Goal: Task Accomplishment & Management: Use online tool/utility

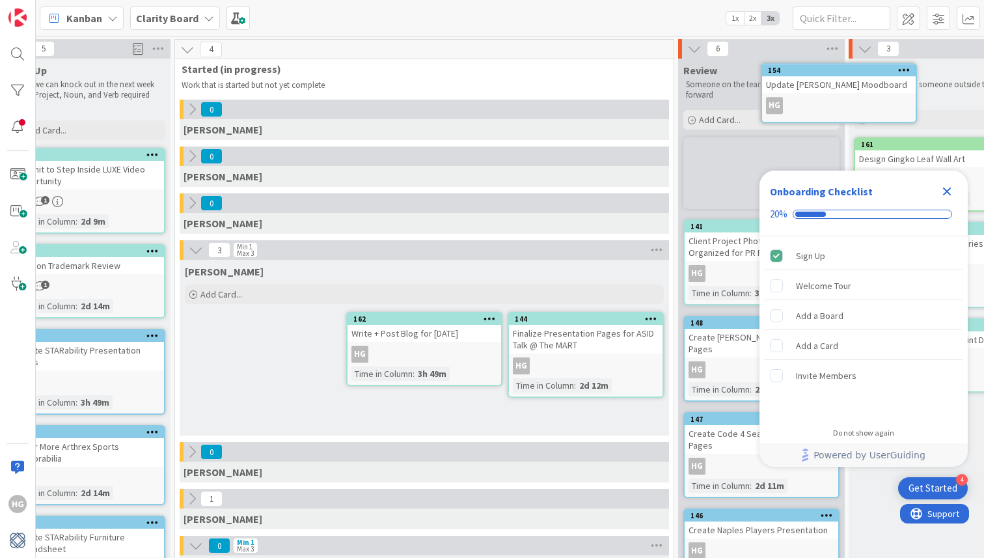
scroll to position [0, 109]
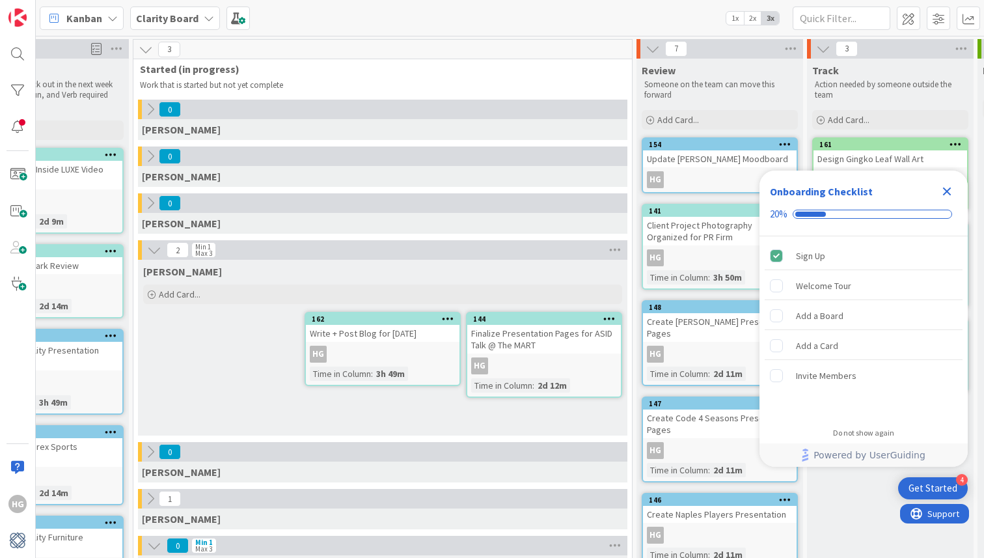
click at [946, 194] on icon "Close Checklist" at bounding box center [947, 192] width 16 height 16
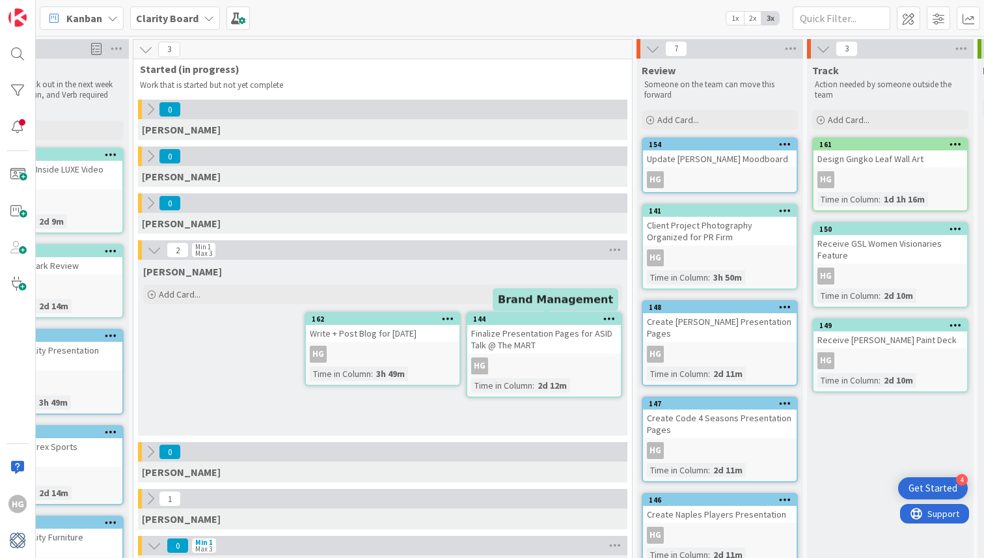
scroll to position [0, 0]
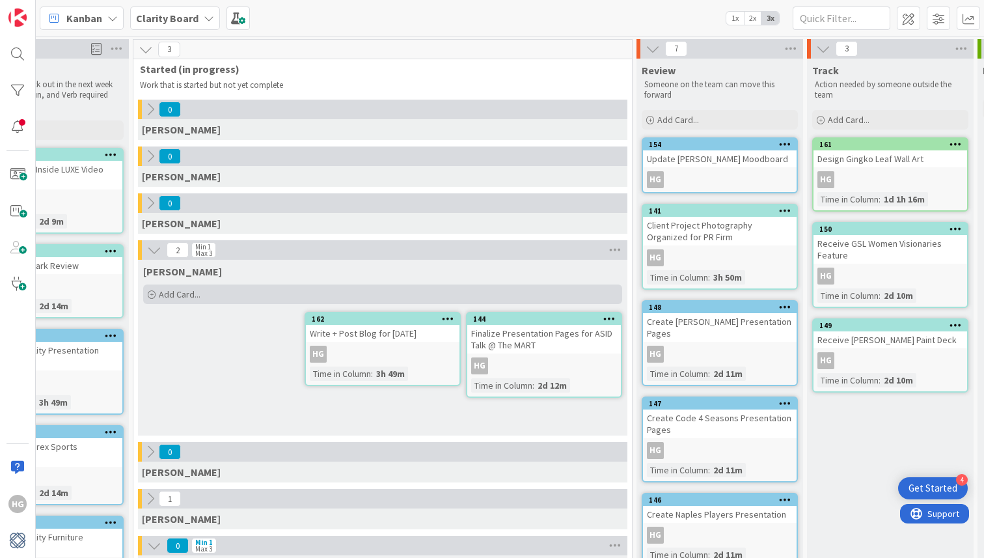
click at [221, 290] on div "Add Card..." at bounding box center [382, 294] width 479 height 20
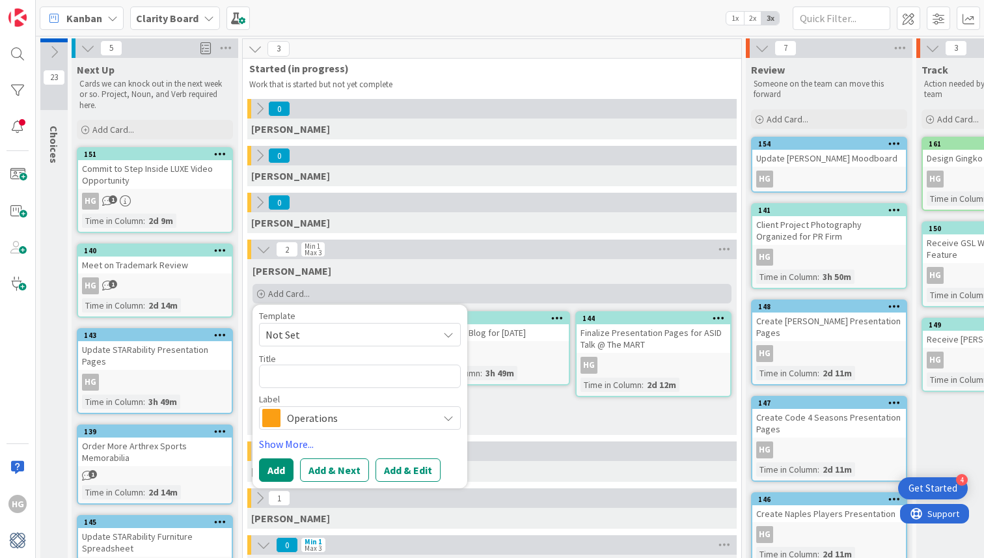
scroll to position [1, 0]
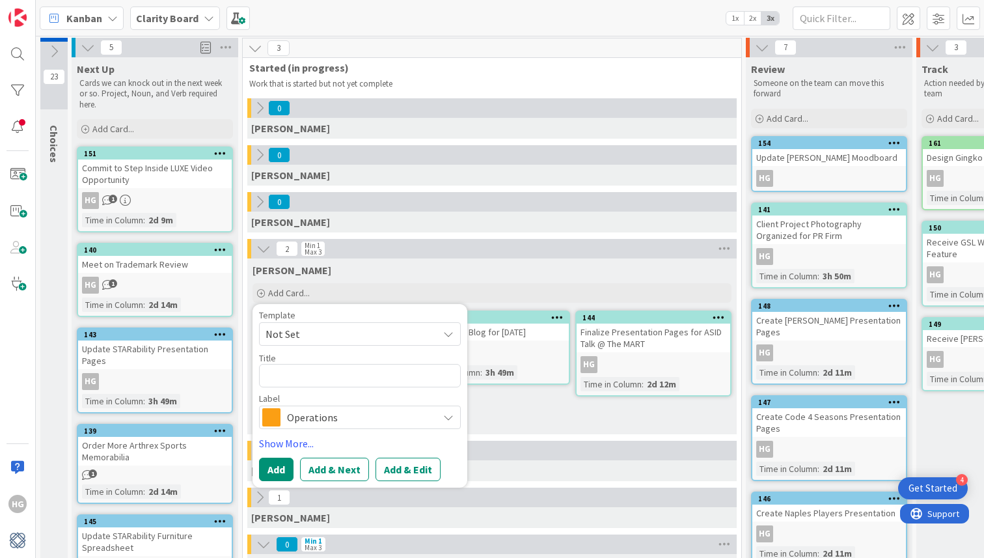
type textarea "x"
type textarea "S"
type textarea "x"
type textarea "ST"
type textarea "x"
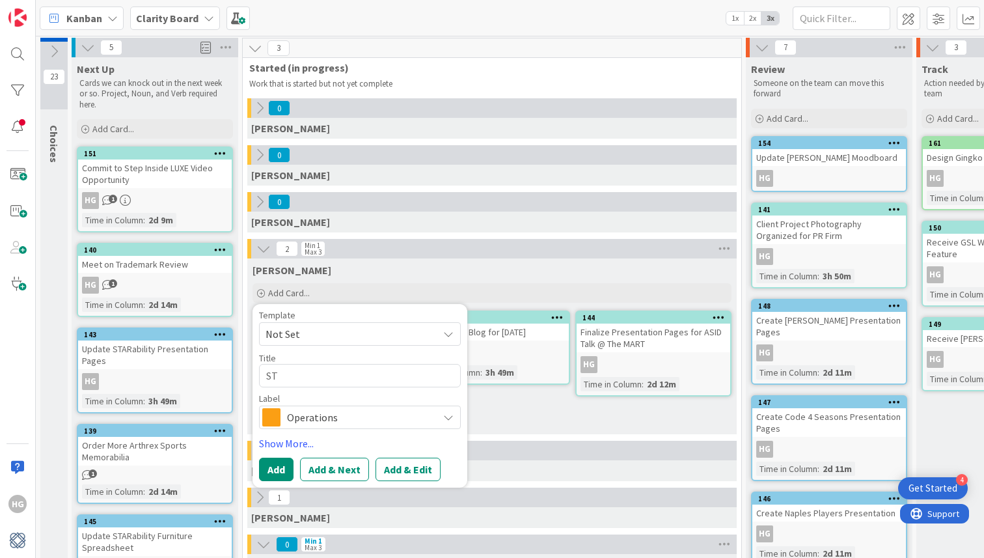
type textarea "STA"
type textarea "x"
type textarea "STAR"
type textarea "x"
type textarea "STARa"
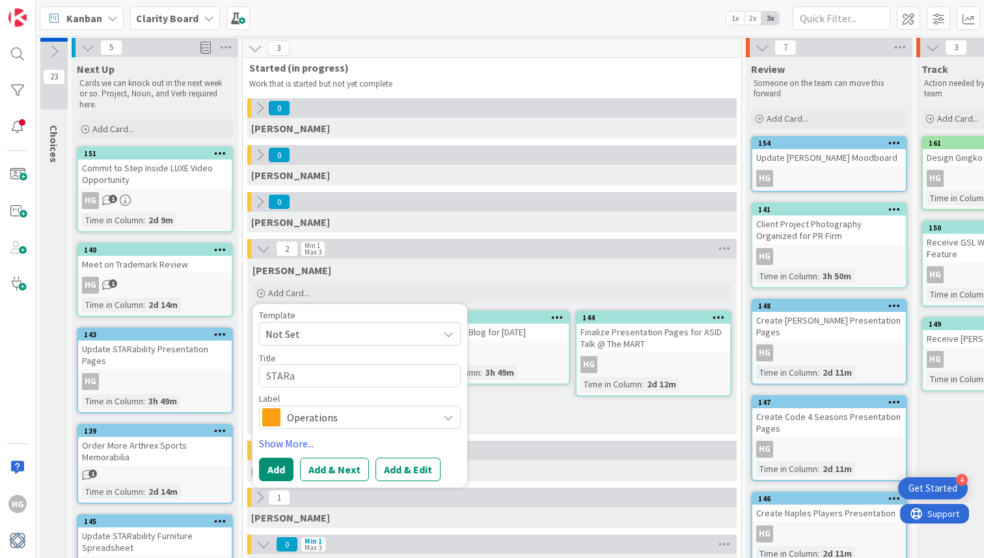
type textarea "x"
type textarea "STARab"
type textarea "x"
type textarea "STARabi"
type textarea "x"
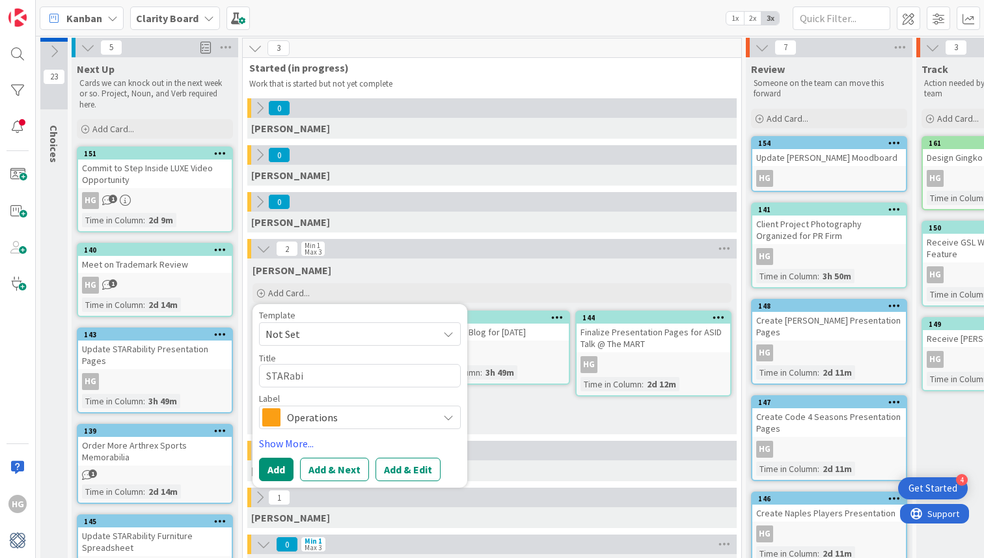
type textarea "STARabil"
type textarea "x"
type textarea "STARabili"
type textarea "x"
type textarea "STARabilit"
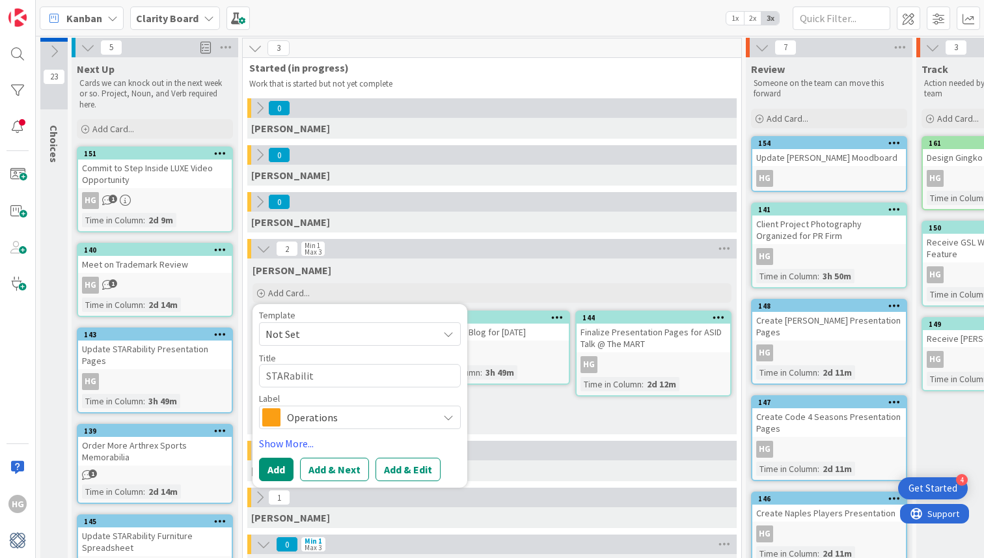
type textarea "x"
type textarea "STARability"
type textarea "x"
type textarea "STARability"
click at [269, 378] on textarea "STARability" at bounding box center [360, 375] width 202 height 23
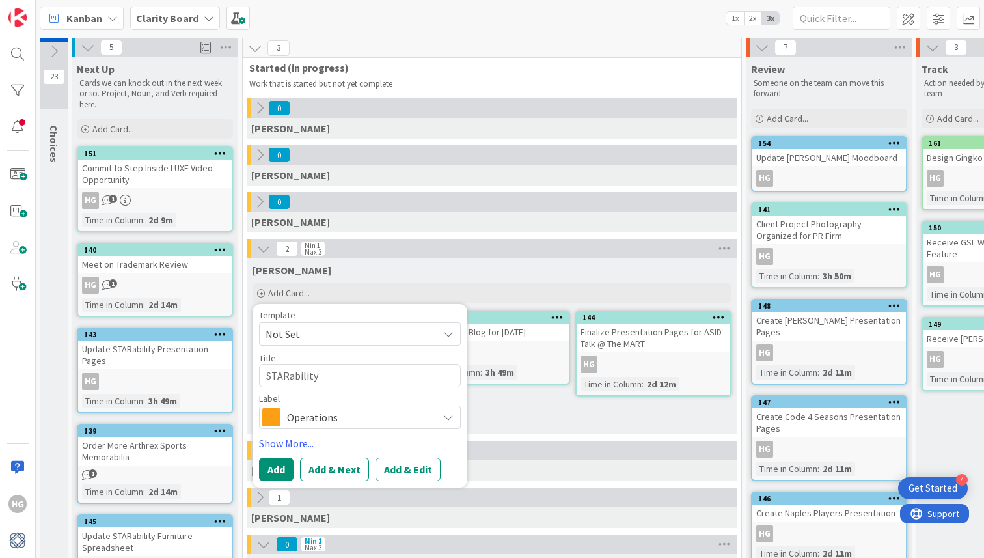
type textarea "x"
type textarea "DSTARability"
type textarea "x"
type textarea "DeSTARability"
type textarea "x"
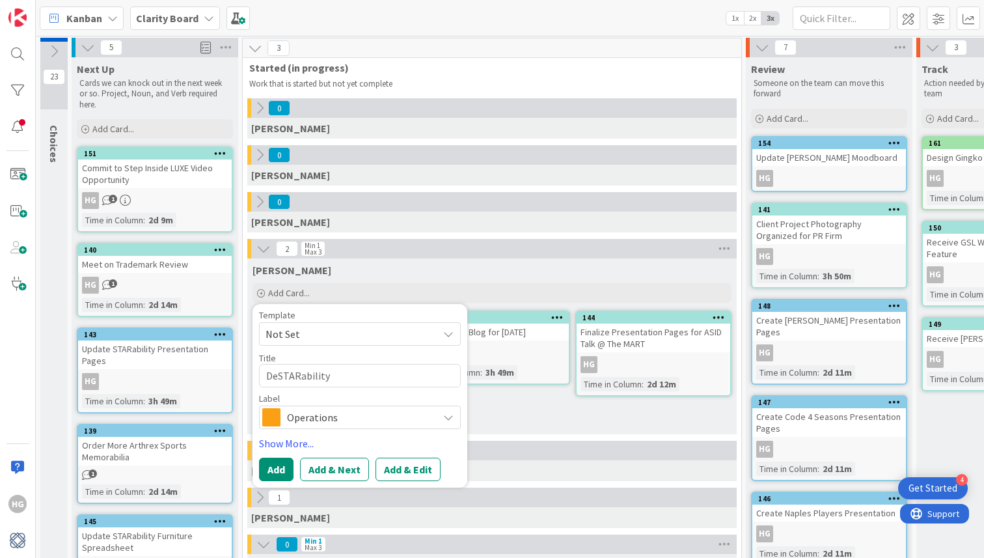
type textarea "DesSTARability"
type textarea "x"
type textarea "DesiSTARability"
type textarea "x"
type textarea "DesigSTARability"
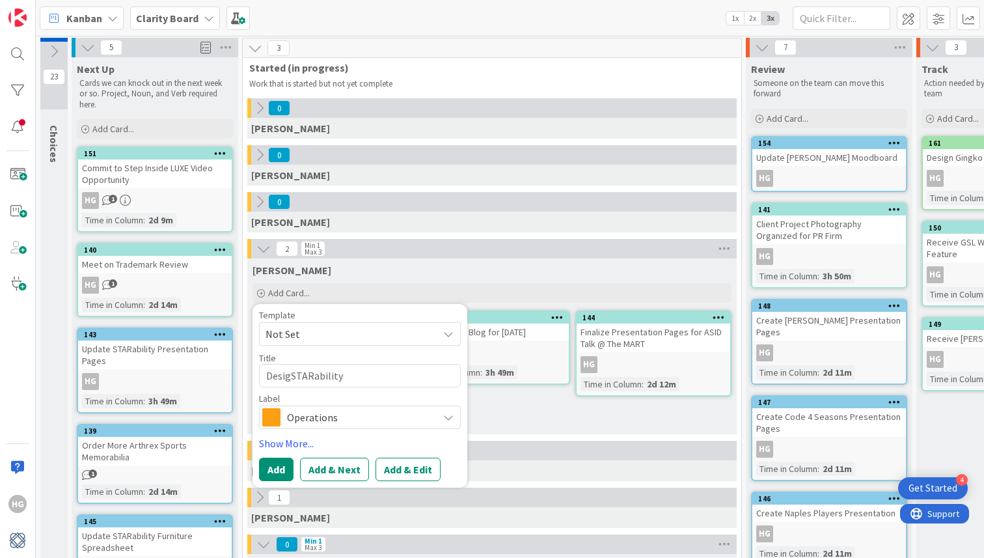
type textarea "x"
type textarea "DesignSTARability"
type textarea "x"
type textarea "Design STARability"
click at [359, 381] on textarea "Design STARability" at bounding box center [360, 375] width 202 height 23
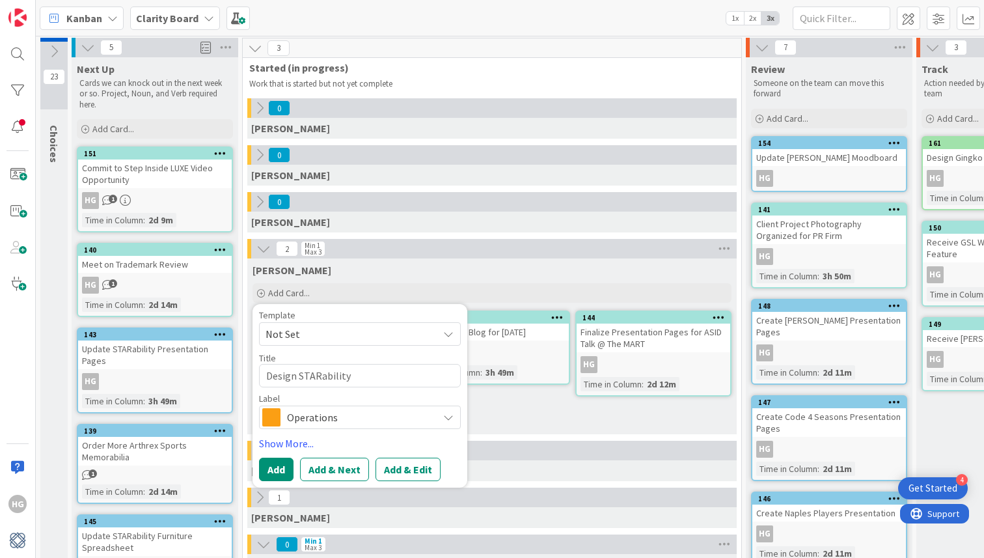
type textarea "x"
type textarea "Design STARability E"
type textarea "x"
type textarea "Design STARability En"
type textarea "x"
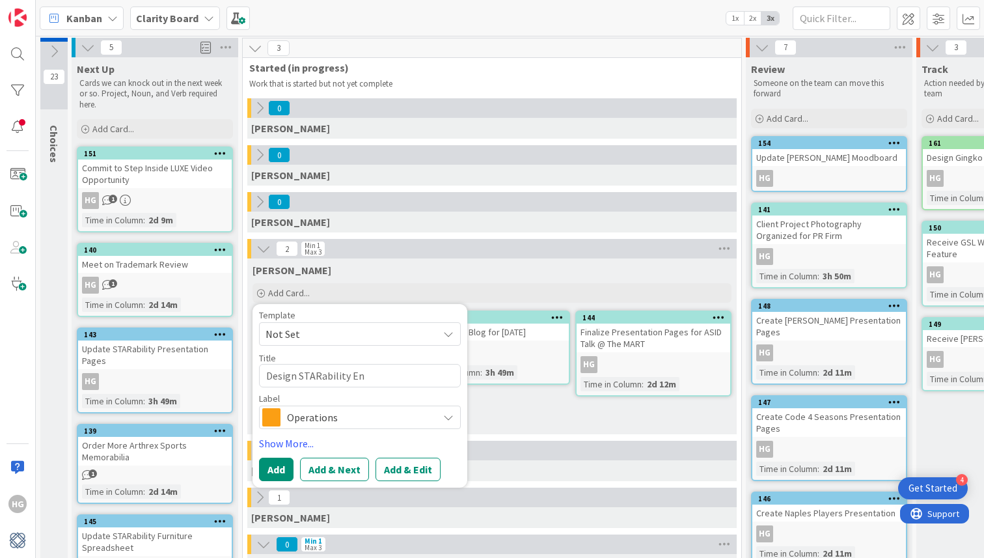
type textarea "Design STARability Ent"
type textarea "x"
type textarea "Design STARability Entr"
type textarea "x"
type textarea "Design STARability Entry"
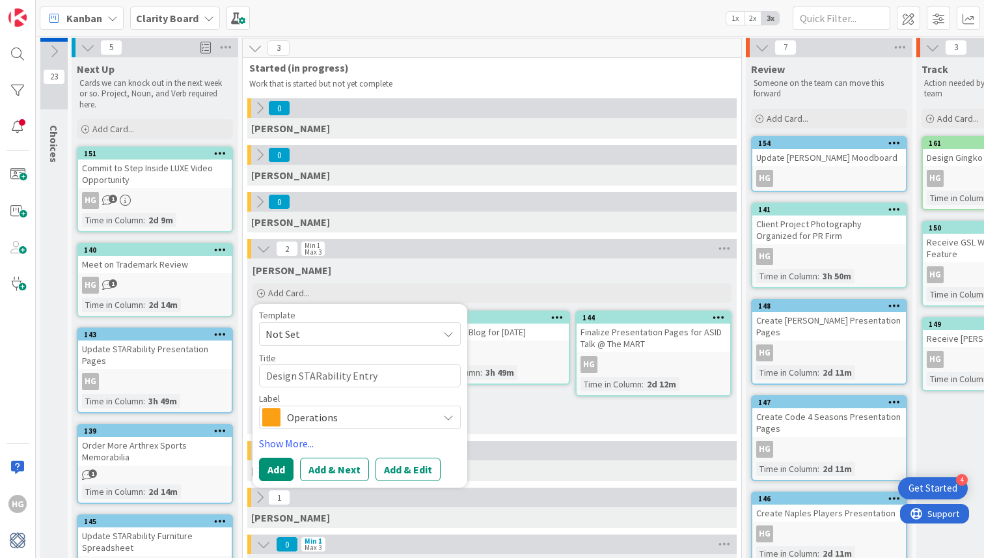
type textarea "x"
type textarea "Design STARability Entry"
type textarea "x"
type textarea "Design STARability Entry V"
type textarea "x"
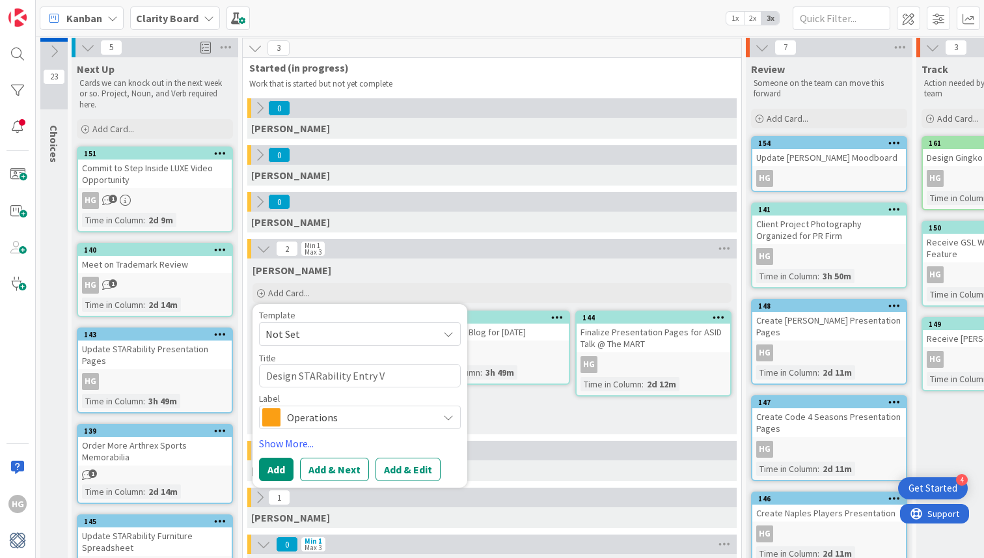
type textarea "Design STARability Entry Ve"
type textarea "x"
type textarea "Design STARability Entry Ves"
type textarea "x"
type textarea "Design STARability Entry Vest"
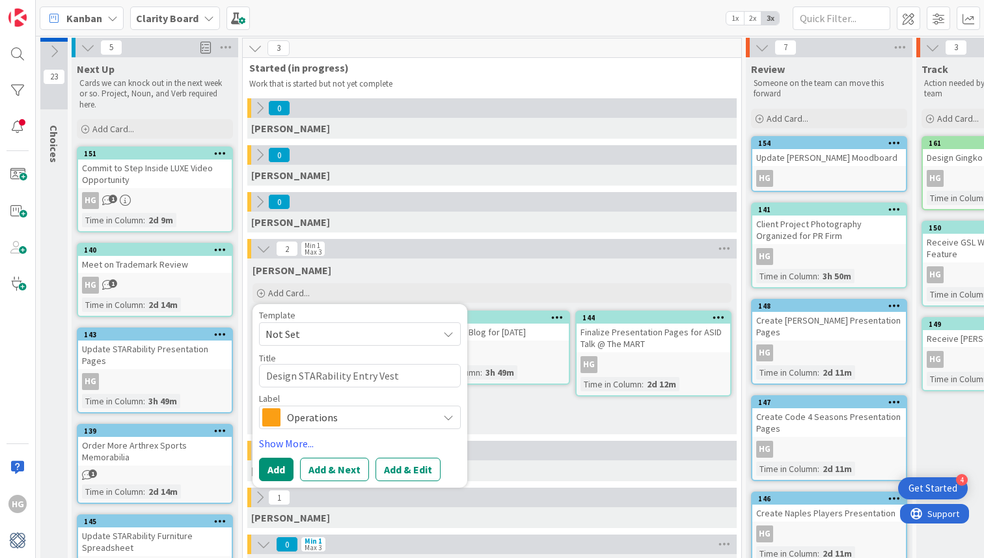
type textarea "x"
type textarea "Design STARability Entry Vesti"
type textarea "x"
type textarea "Design STARability Entry Vestib"
type textarea "x"
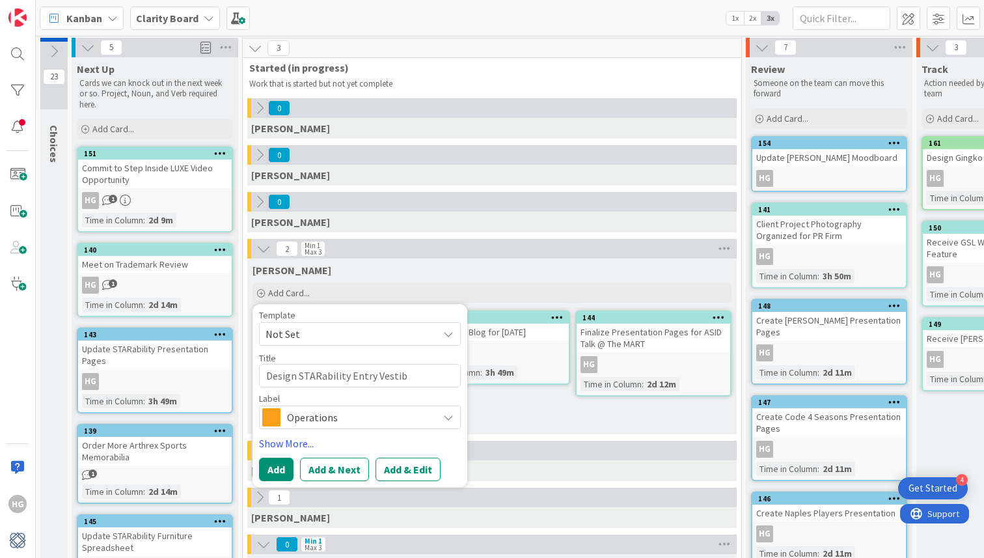
type textarea "Design STARability Entry Vestibu"
type textarea "x"
type textarea "Design STARability Entry Vestibul"
type textarea "x"
type textarea "Design STARability Entry Vestibule"
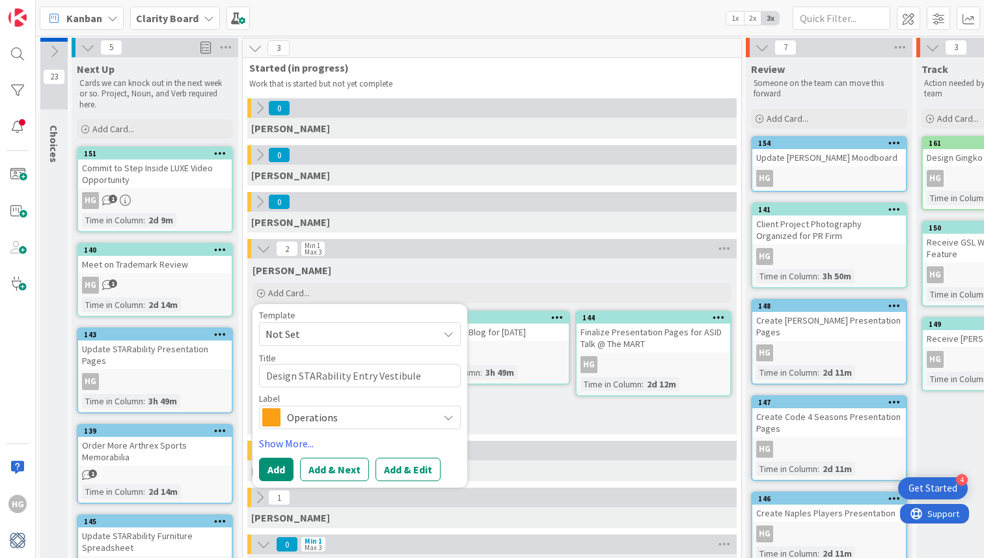
type textarea "x"
type textarea "Design STARability Entry Vestibule"
type textarea "x"
type textarea "Design STARability Entry Vestibule C"
type textarea "x"
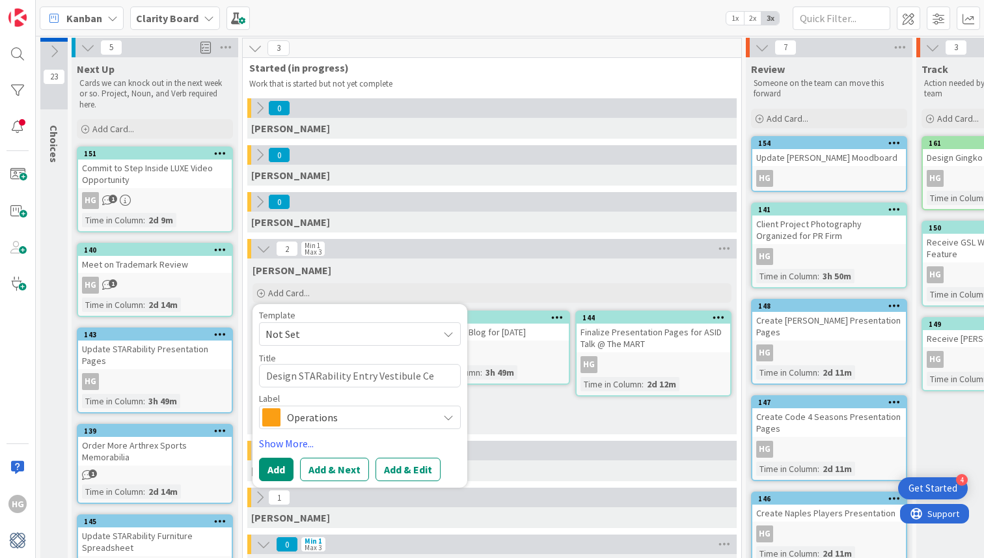
type textarea "Design STARability Entry Vestibule Cei"
type textarea "x"
type textarea "Design STARability Entry Vestibule Ceil"
type textarea "x"
type textarea "Design STARability Entry Vestibule Ceili"
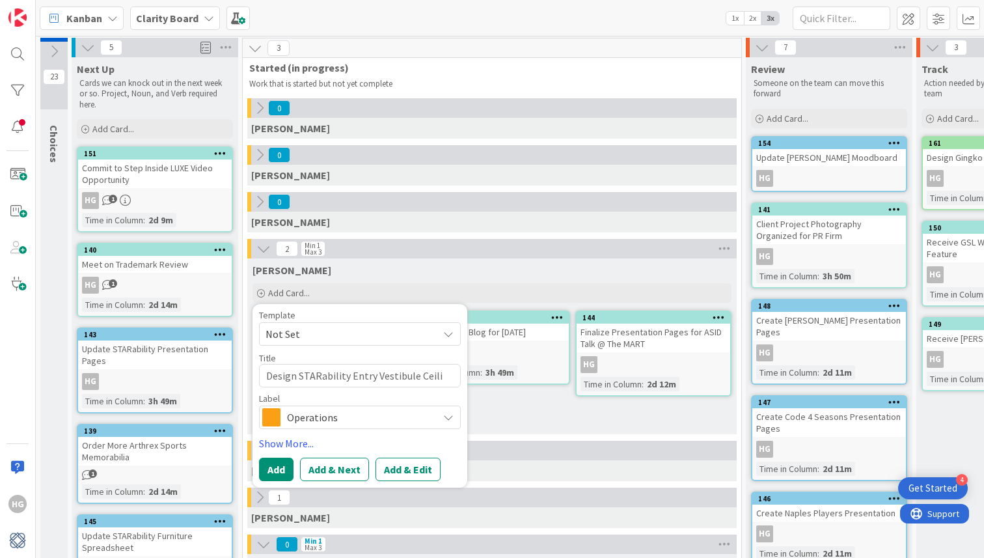
type textarea "x"
type textarea "Design STARability Entry Vestibule Ceilin"
type textarea "x"
type textarea "Design STARability Entry Vestibule Ceiling"
type textarea "x"
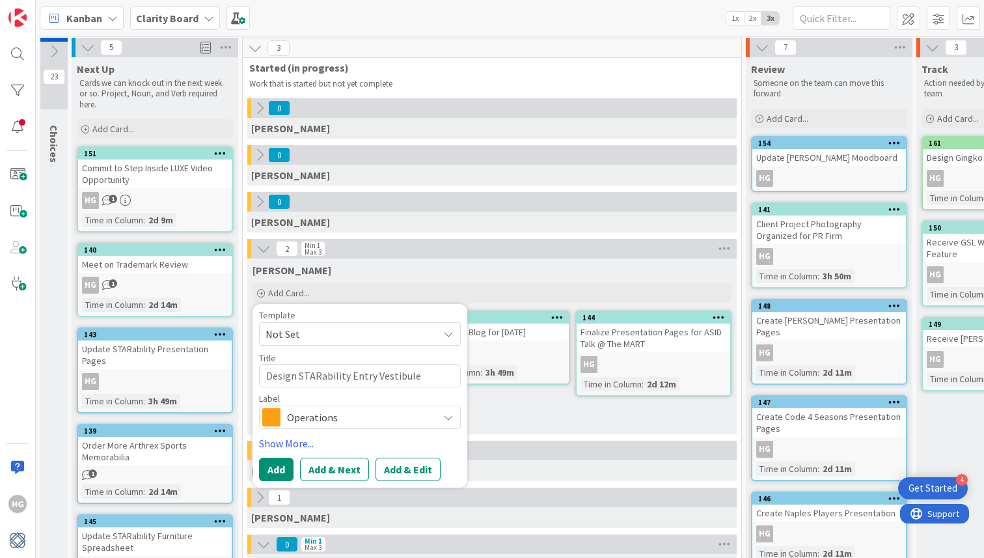
type textarea "Design STARability Entry Vestibule Ceiling"
type textarea "x"
type textarea "Design STARability Entry Vestibule Ceiling D"
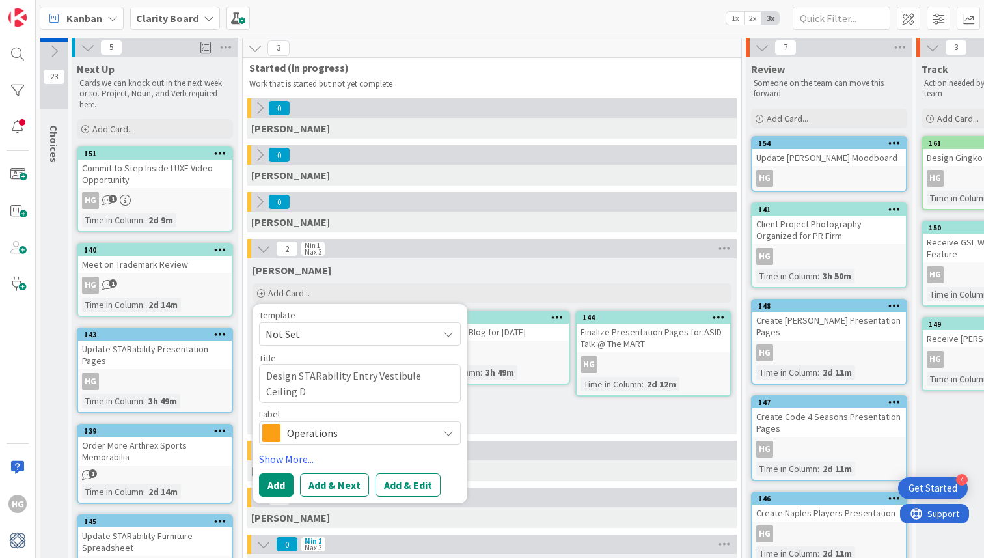
type textarea "x"
type textarea "Design STARability Entry Vestibule Ceiling De"
type textarea "x"
type textarea "Design STARability Entry Vestibule Ceiling Det"
type textarea "x"
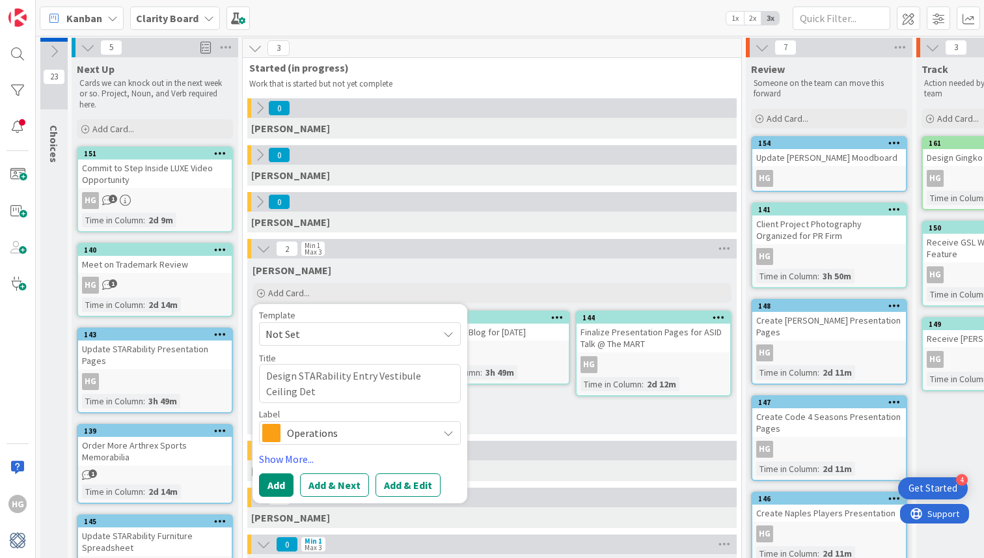
type textarea "Design STARability Entry Vestibule Ceiling Deta"
type textarea "x"
type textarea "Design STARability Entry Vestibule Ceiling Detai"
type textarea "x"
type textarea "Design STARability Entry Vestibule Ceiling Detail"
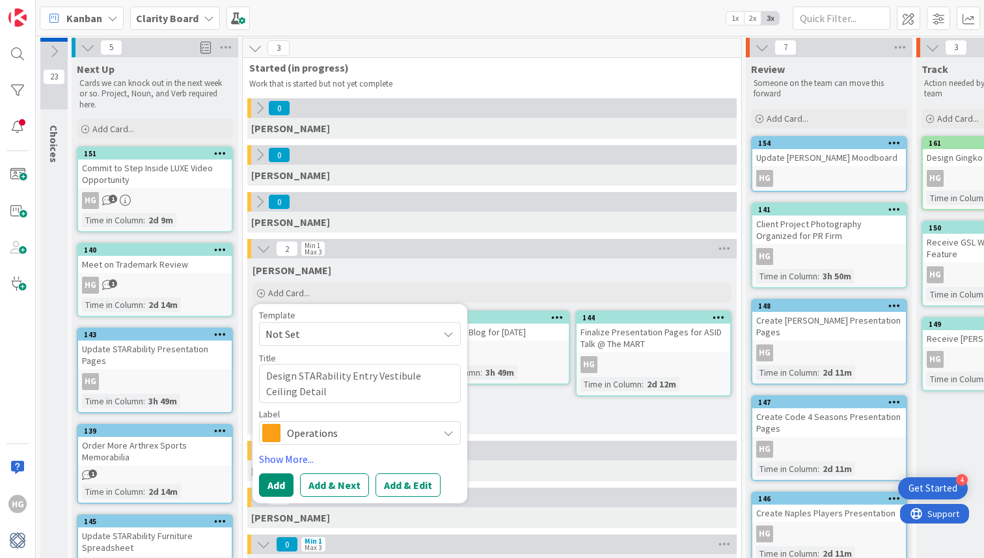
click at [336, 434] on span "Operations" at bounding box center [359, 433] width 145 height 18
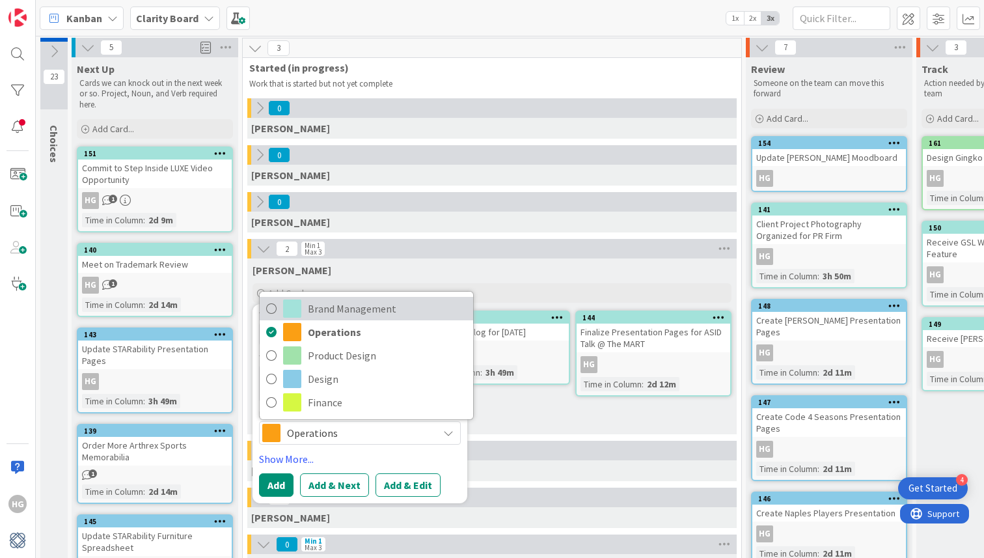
click at [275, 309] on icon at bounding box center [271, 309] width 10 height 20
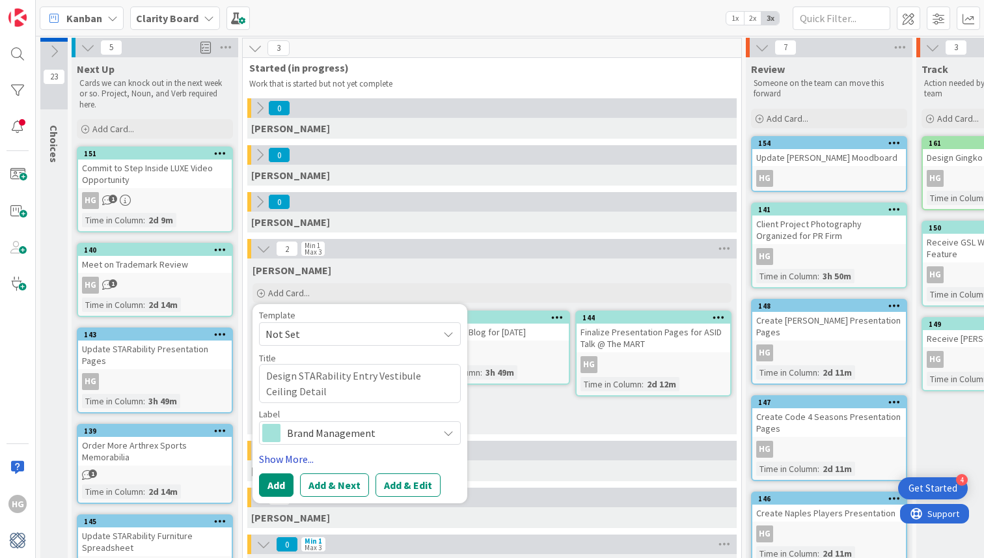
click at [273, 460] on link "Show More..." at bounding box center [360, 459] width 202 height 16
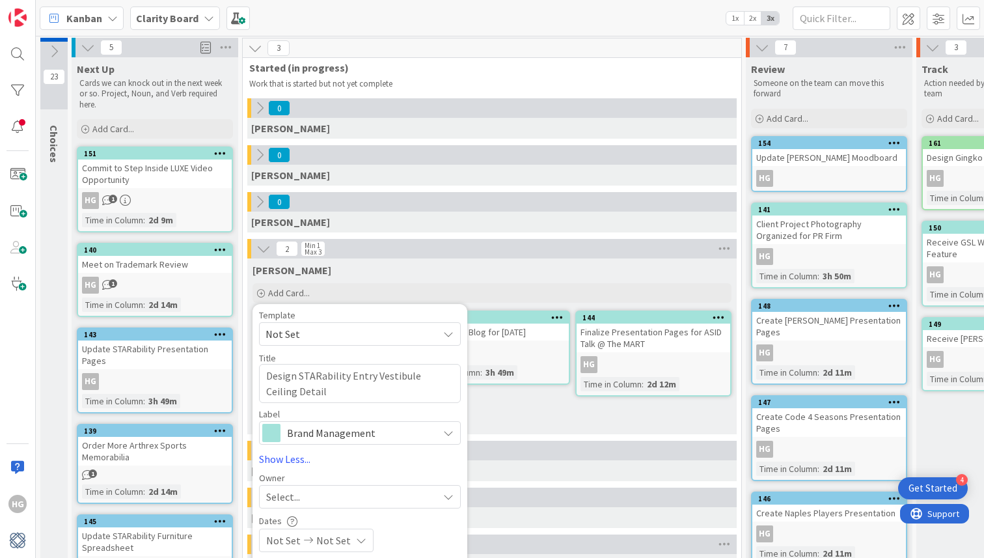
click at [284, 491] on span "Select..." at bounding box center [283, 497] width 34 height 16
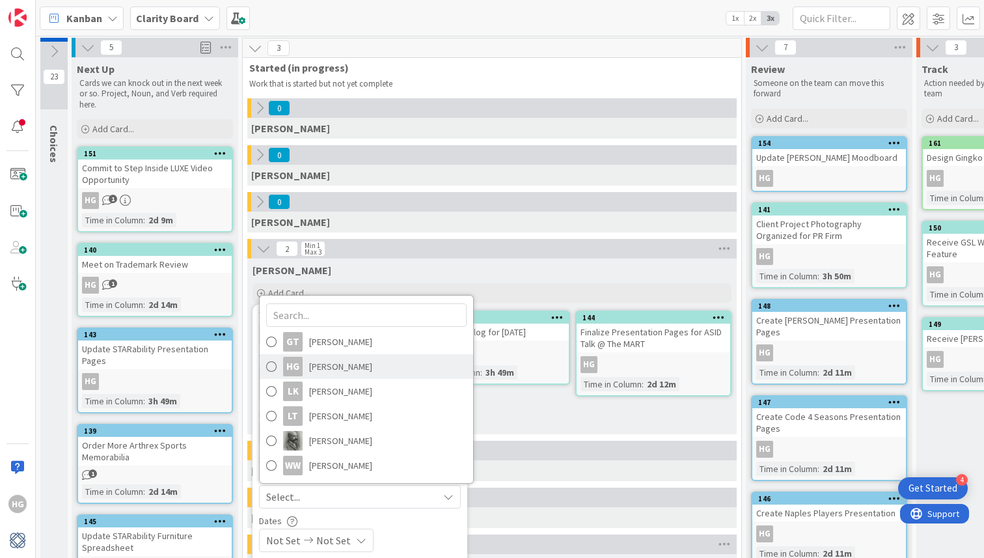
click at [325, 367] on span "Hannah Gatof" at bounding box center [340, 367] width 63 height 20
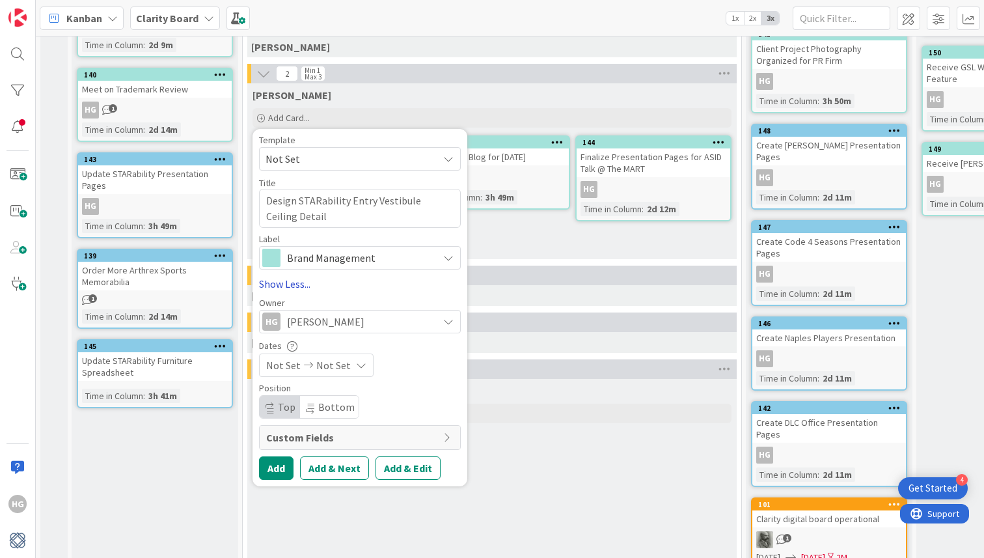
scroll to position [196, 0]
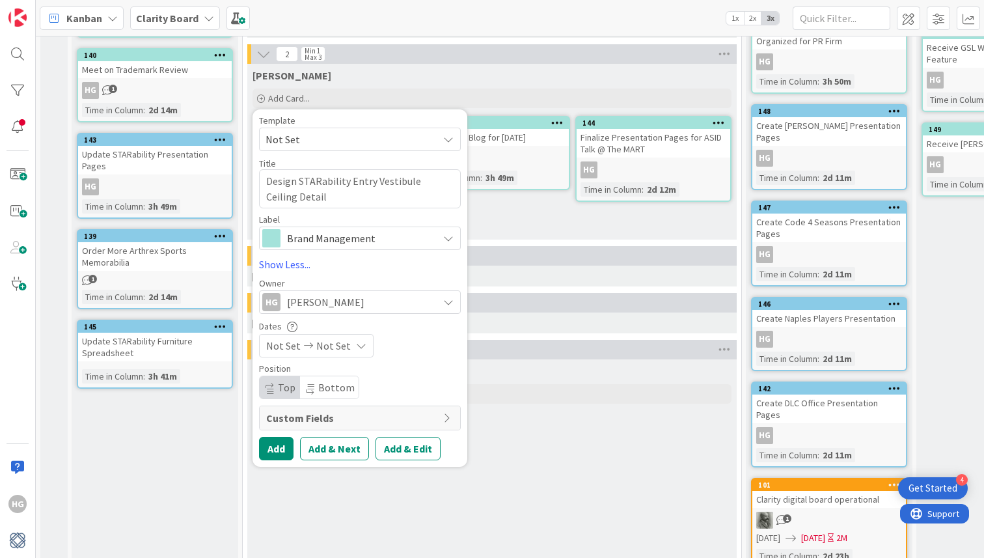
click at [352, 243] on span "Brand Management" at bounding box center [359, 238] width 145 height 18
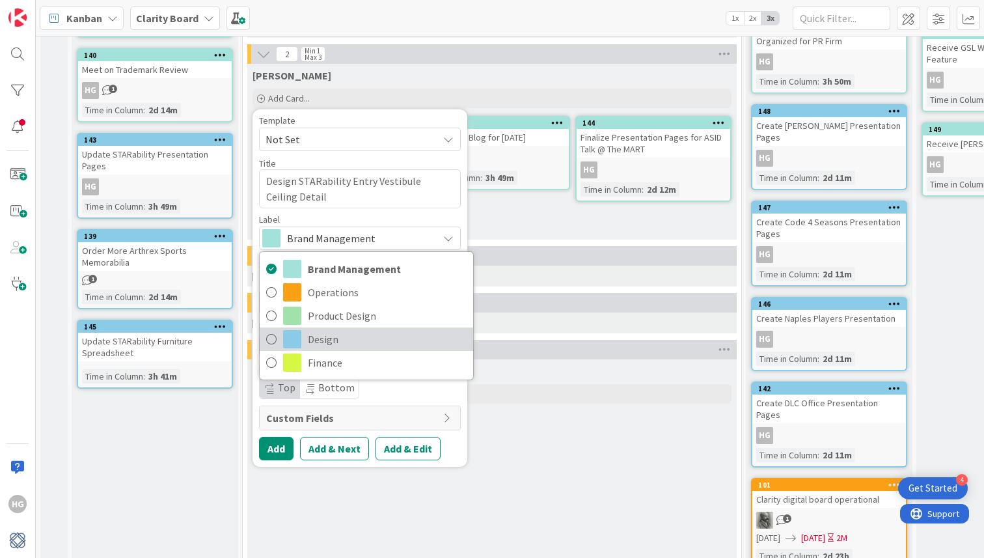
click at [320, 337] on span "Design" at bounding box center [387, 339] width 159 height 20
type textarea "x"
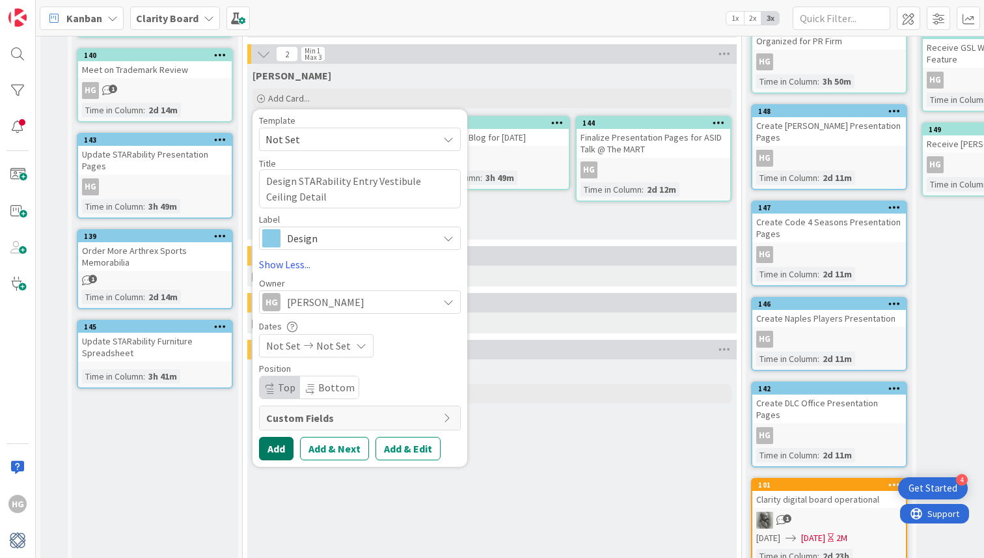
click at [285, 449] on button "Add" at bounding box center [276, 448] width 34 height 23
